Goal: Information Seeking & Learning: Check status

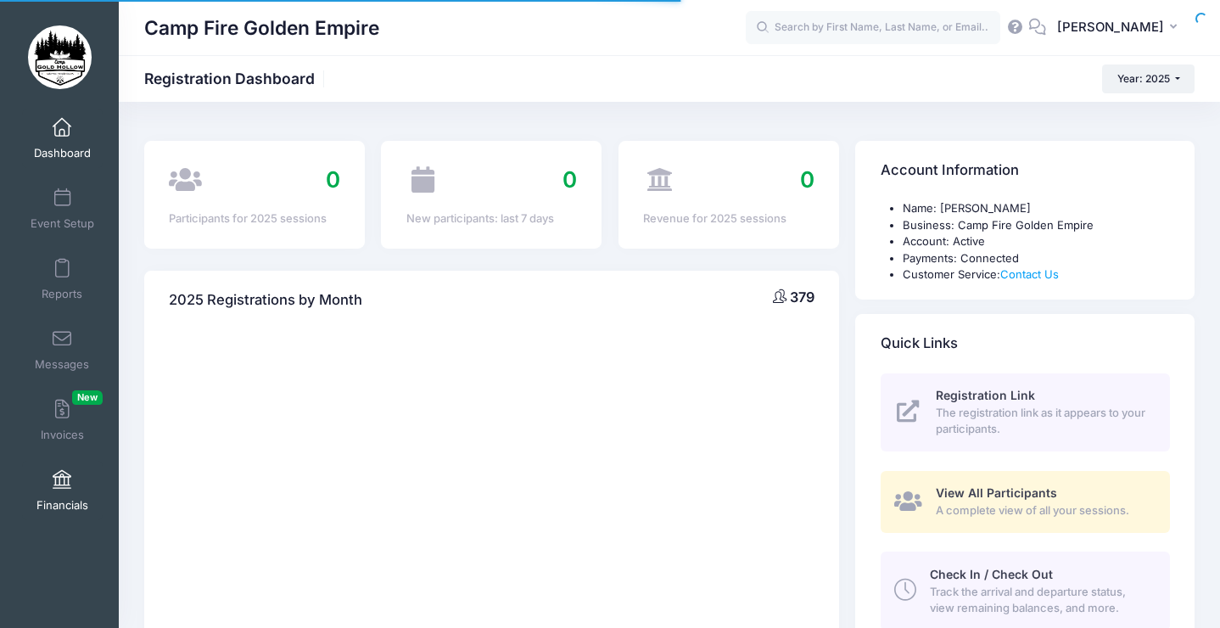
click at [67, 498] on span "Financials" at bounding box center [62, 505] width 52 height 14
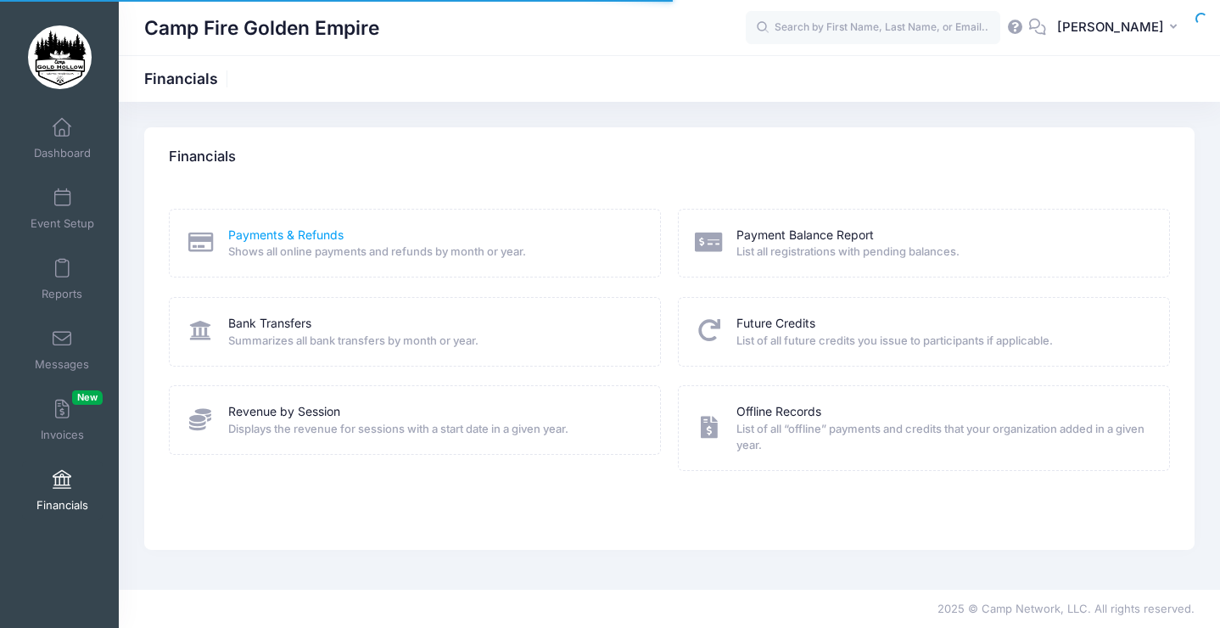
click at [316, 226] on link "Payments & Refunds" at bounding box center [285, 235] width 115 height 18
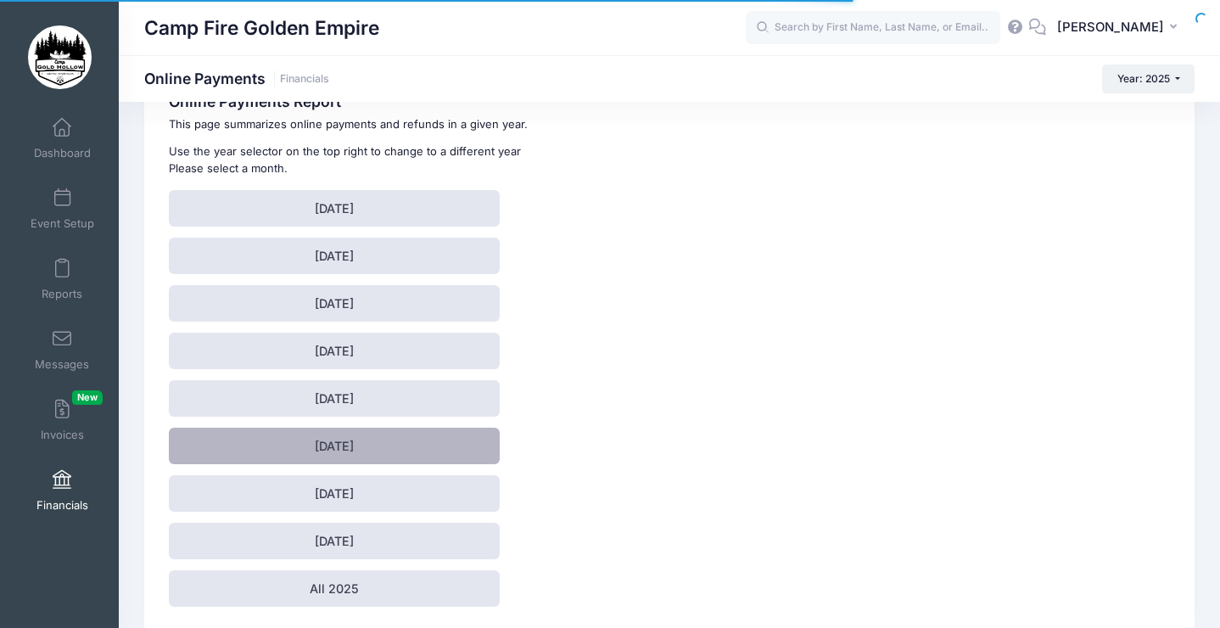
scroll to position [64, 0]
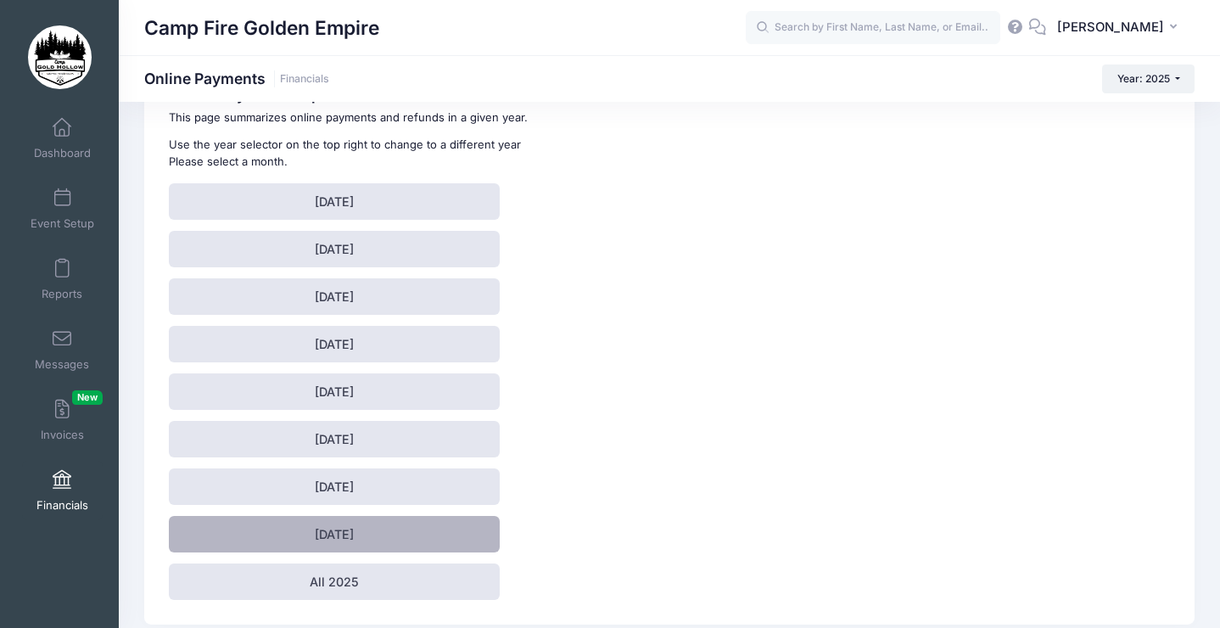
click at [301, 533] on link "[DATE]" at bounding box center [334, 534] width 331 height 36
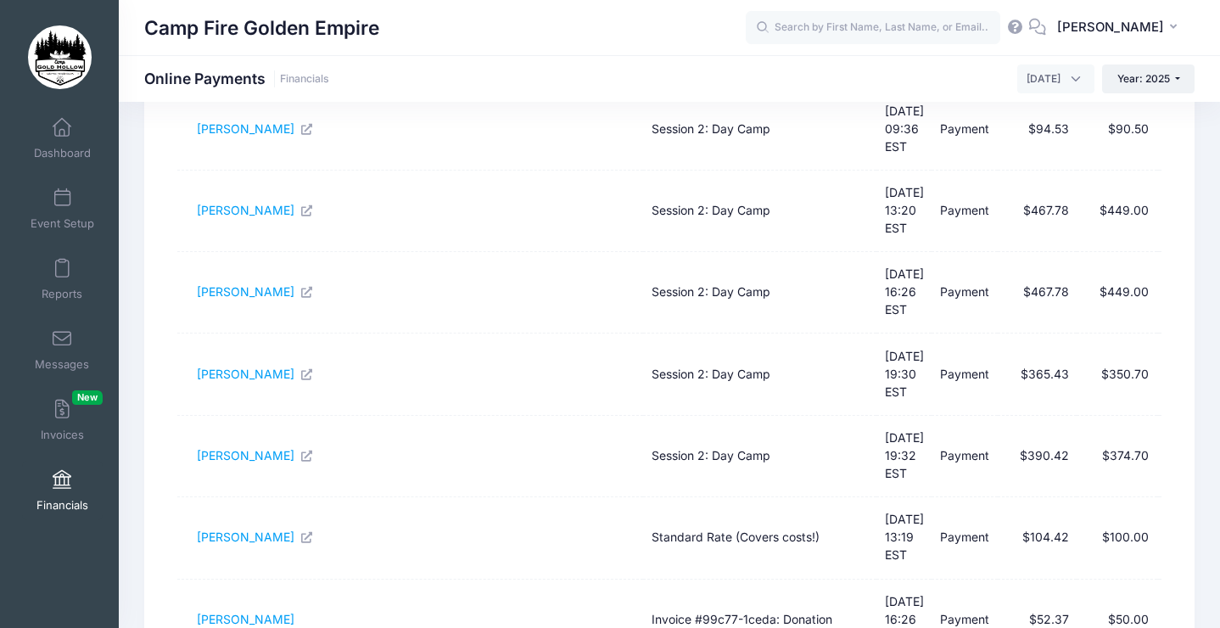
scroll to position [546, 0]
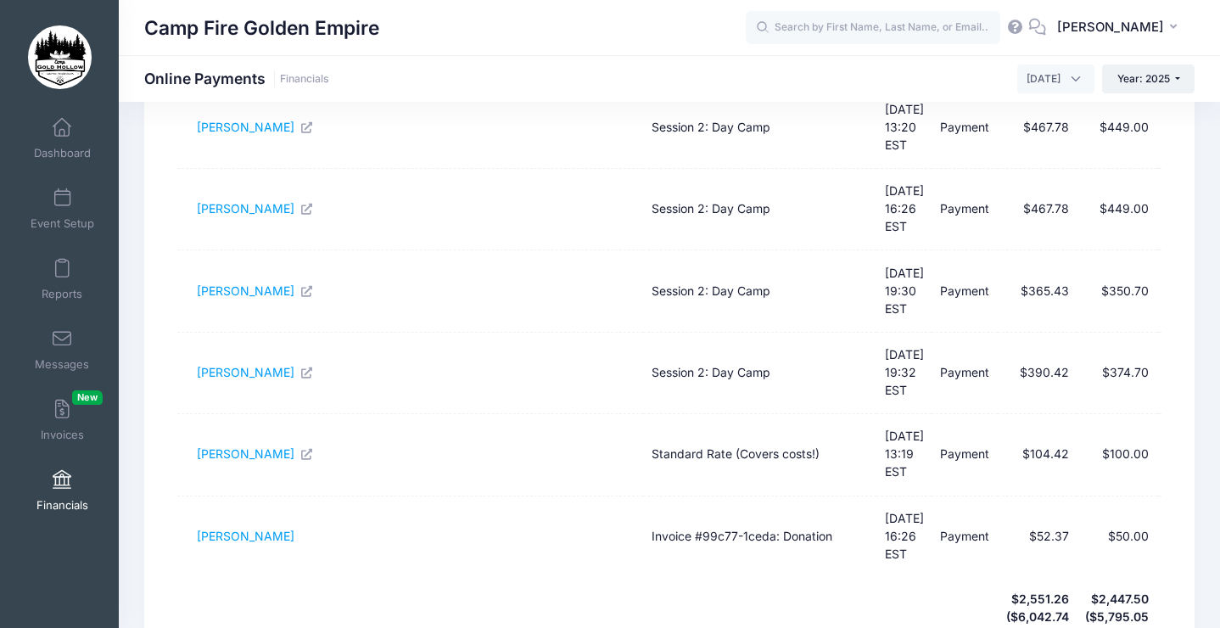
select select "50"
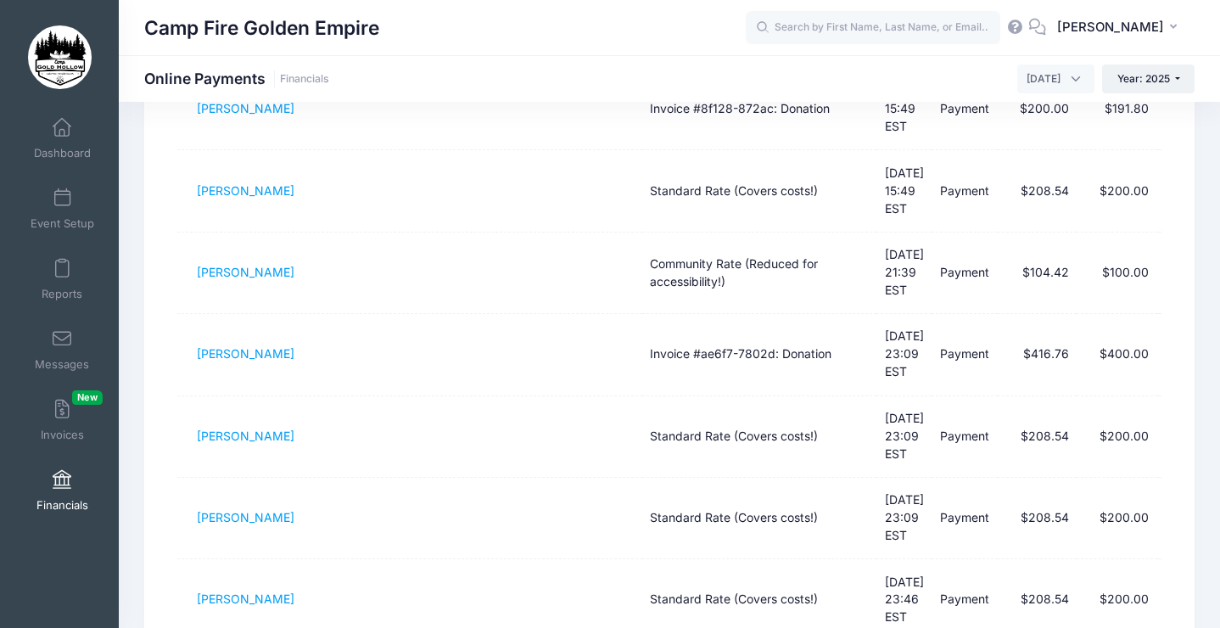
scroll to position [1788, 0]
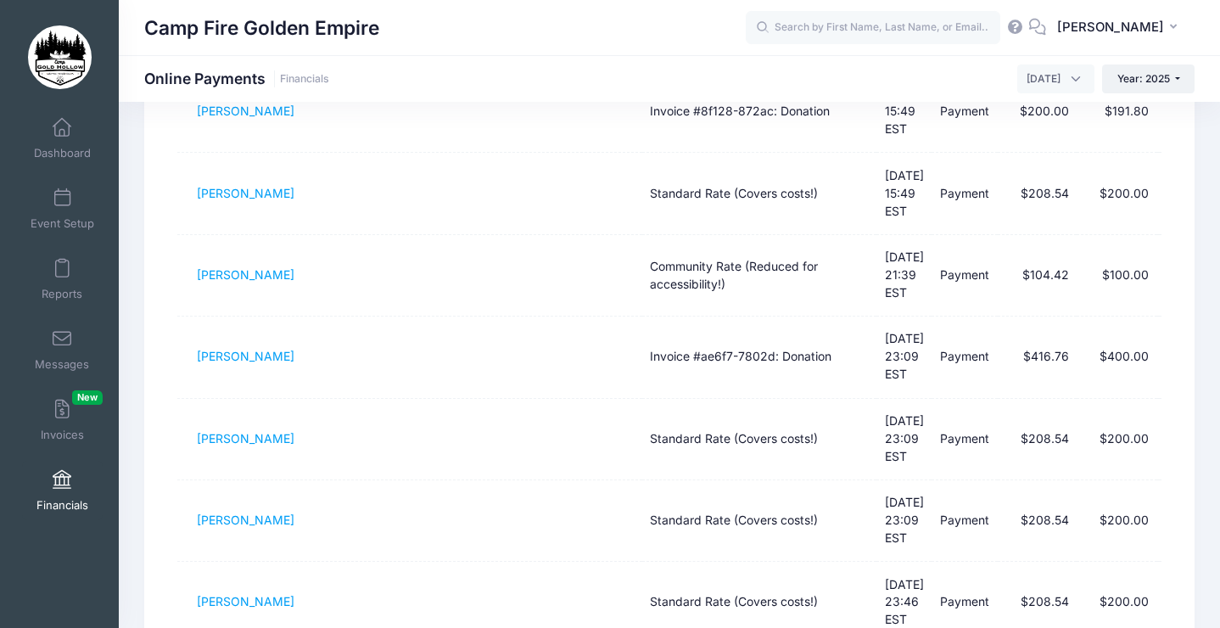
drag, startPoint x: 194, startPoint y: 276, endPoint x: 1158, endPoint y: 396, distance: 970.9
drag, startPoint x: 1157, startPoint y: 405, endPoint x: 191, endPoint y: 273, distance: 974.9
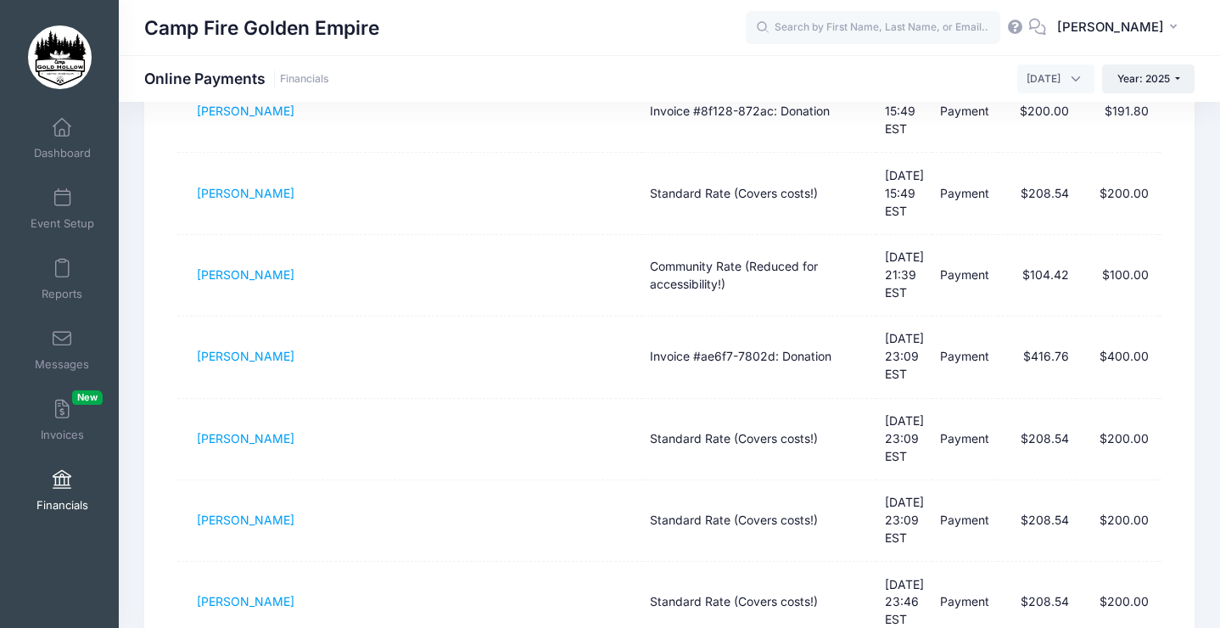
copy tbody "[PERSON_NAME] Standard Rate (Covers costs!) [DATE] 11:58 EST Payment $208.54 $2…"
click at [1151, 17] on button "SP [PERSON_NAME]" at bounding box center [1120, 27] width 148 height 39
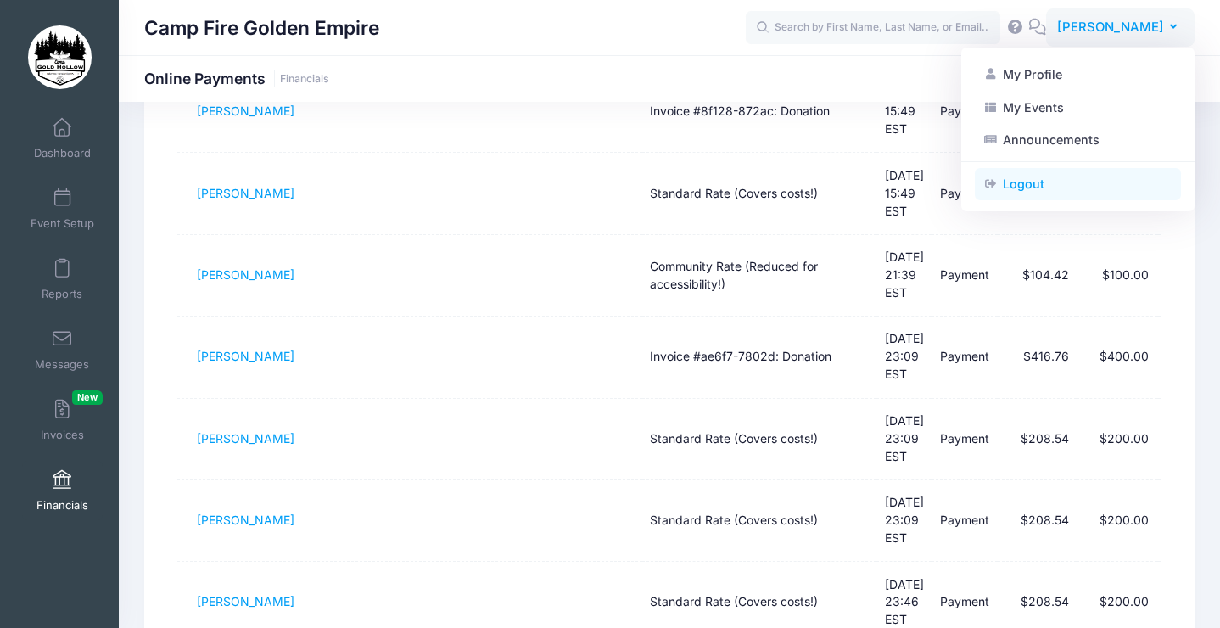
click at [1041, 176] on link "Logout" at bounding box center [1077, 184] width 206 height 32
